Goal: Task Accomplishment & Management: Use online tool/utility

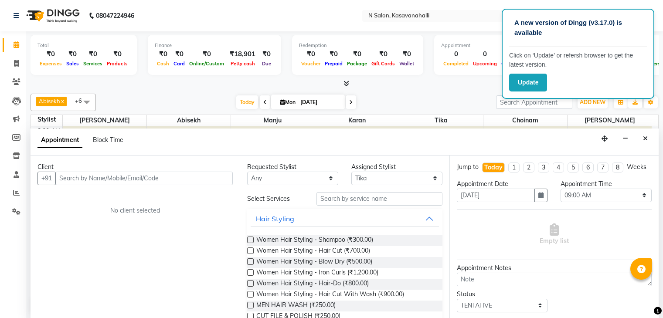
select select "86728"
select select "540"
select select "tentative"
drag, startPoint x: 14, startPoint y: 195, endPoint x: 19, endPoint y: 191, distance: 6.5
click at [14, 195] on icon at bounding box center [16, 192] width 7 height 7
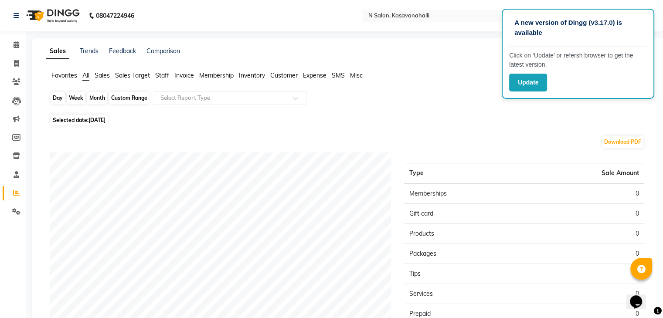
click at [58, 99] on div "Day" at bounding box center [58, 98] width 14 height 12
select select "9"
select select "2025"
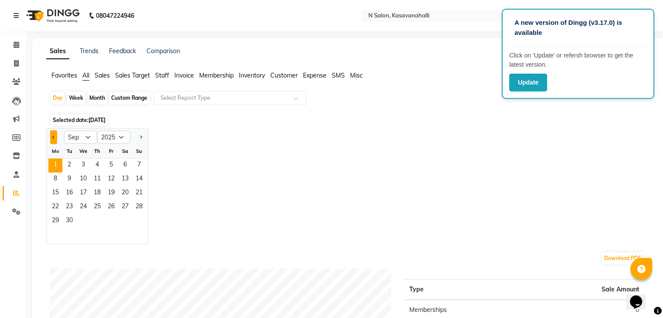
click at [52, 139] on button "Previous month" at bounding box center [53, 137] width 7 height 14
select select "8"
click at [136, 222] on span "31" at bounding box center [139, 221] width 14 height 14
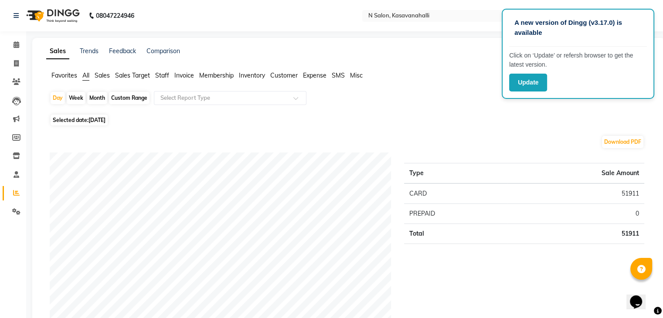
click at [162, 78] on span "Staff" at bounding box center [162, 75] width 14 height 8
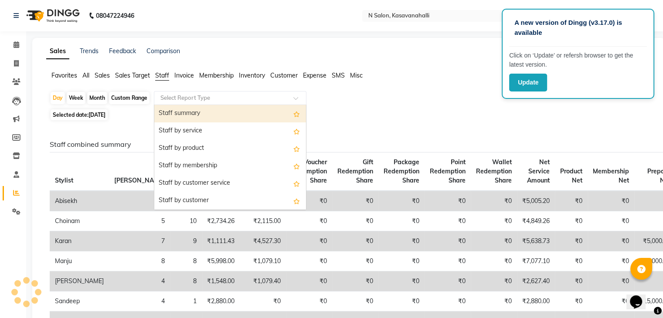
click at [171, 95] on input "text" at bounding box center [222, 98] width 126 height 9
click at [179, 110] on div "Staff summary" at bounding box center [230, 113] width 152 height 17
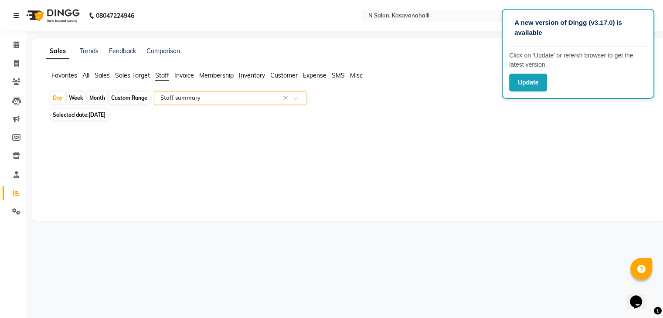
select select "filtered_report"
select select "csv"
click at [98, 100] on div "Month" at bounding box center [97, 98] width 20 height 12
select select "8"
select select "2025"
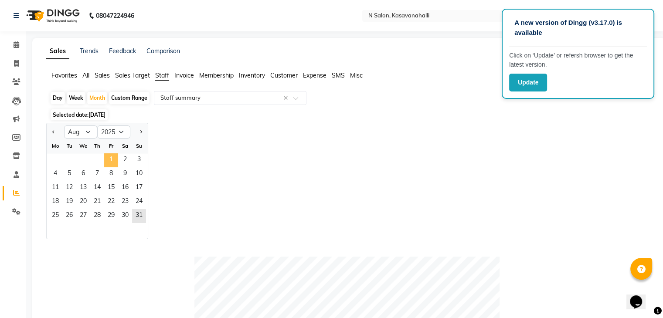
click at [115, 158] on span "1" at bounding box center [111, 160] width 14 height 14
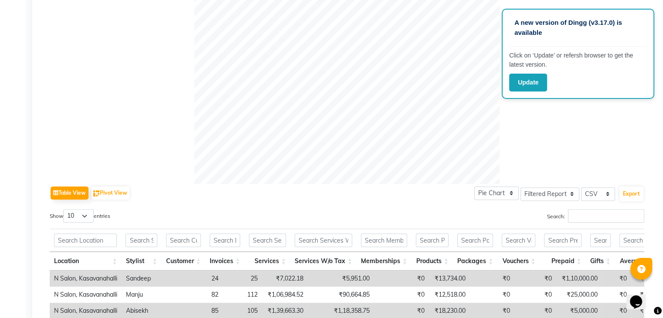
scroll to position [454, 0]
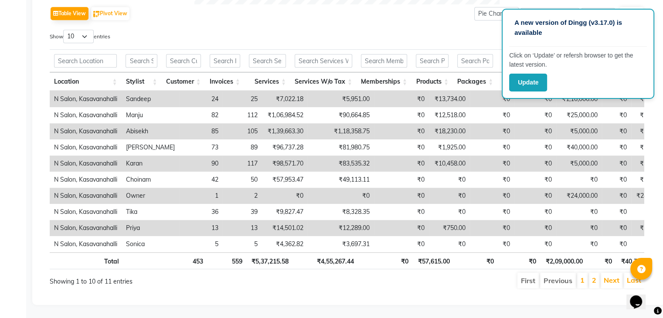
click at [480, 30] on div "Search:" at bounding box center [499, 38] width 291 height 17
click at [365, 12] on div "Table View Pivot View Pie Chart Bar Chart Select Full Report Filtered Report Se…" at bounding box center [347, 146] width 595 height 285
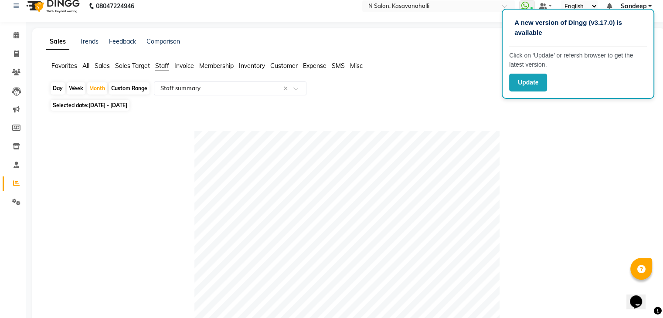
scroll to position [0, 0]
